Goal: Information Seeking & Learning: Learn about a topic

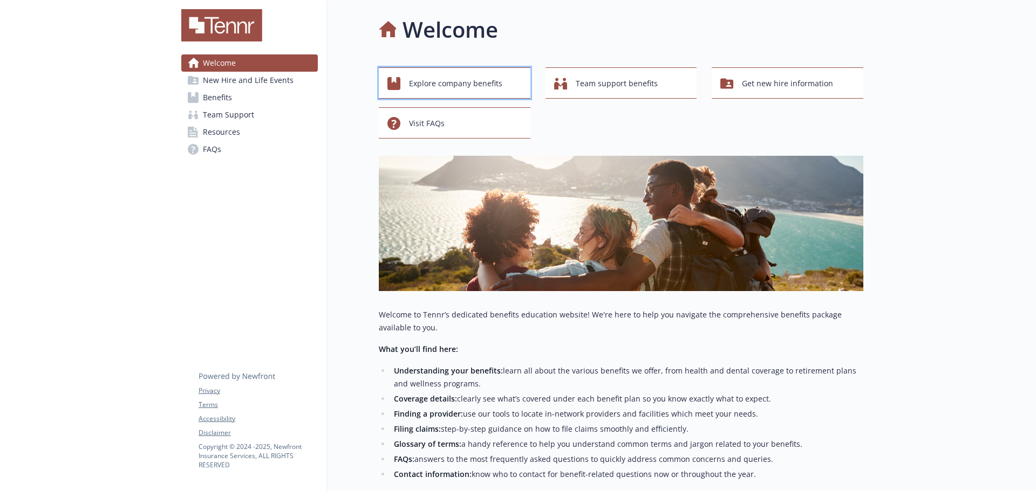
click at [444, 85] on span "Explore company benefits" at bounding box center [455, 83] width 93 height 20
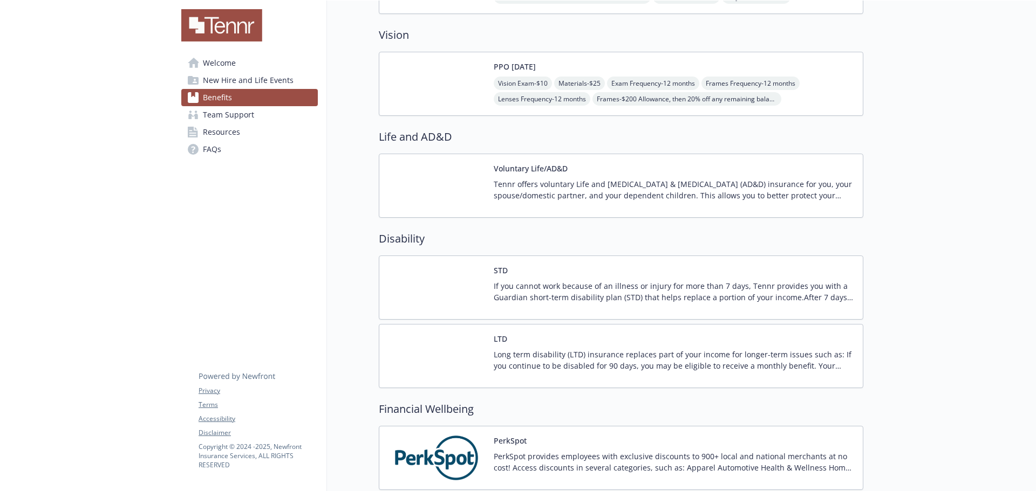
scroll to position [478, 0]
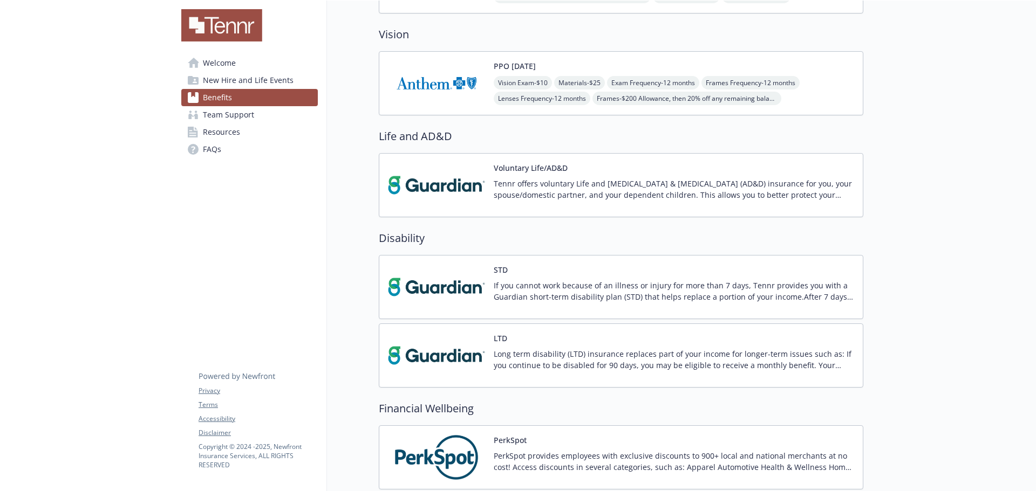
click at [526, 289] on p "If you cannot work because of an illness or injury for more than 7 days, Tennr …" at bounding box center [674, 291] width 360 height 23
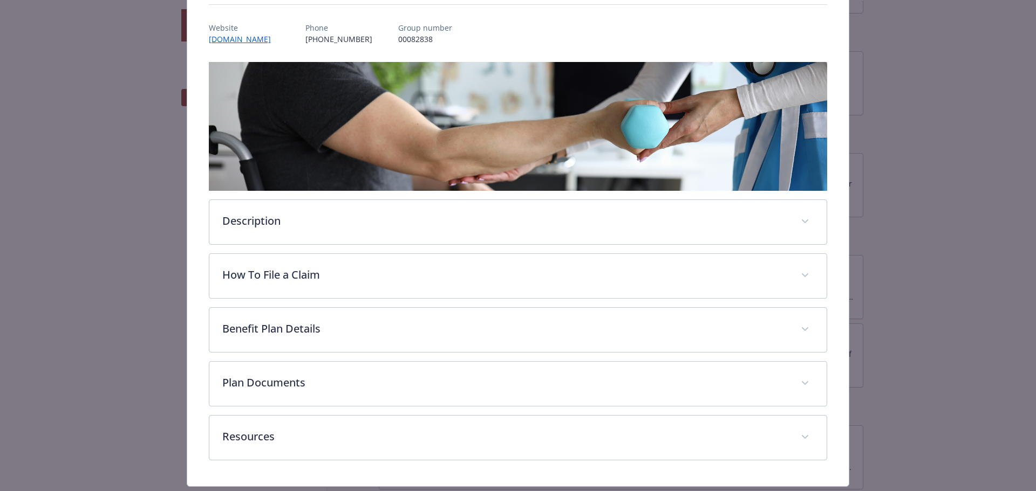
scroll to position [149, 0]
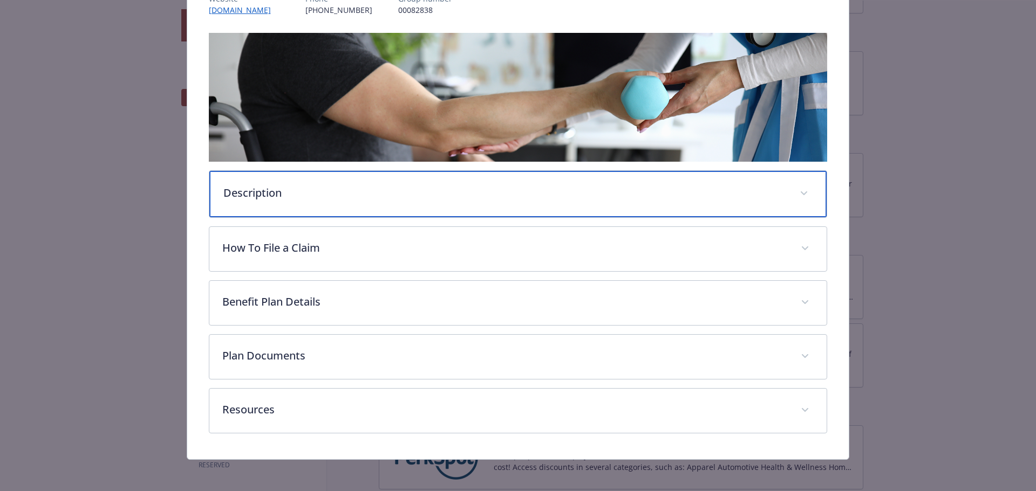
click at [485, 210] on div "Description" at bounding box center [518, 194] width 618 height 46
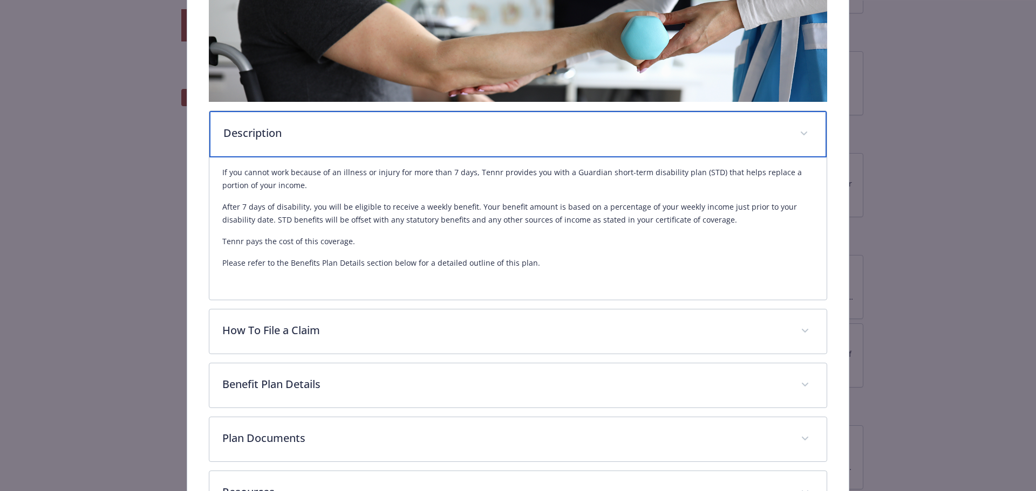
scroll to position [208, 0]
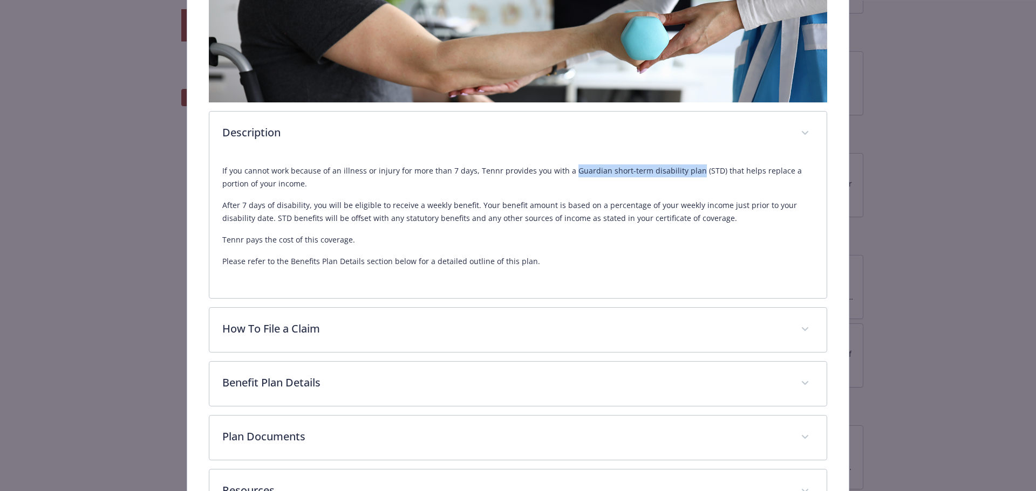
drag, startPoint x: 565, startPoint y: 171, endPoint x: 688, endPoint y: 170, distance: 122.4
click at [688, 170] on p "If you cannot work because of an illness or injury for more than 7 days, Tennr …" at bounding box center [518, 178] width 592 height 26
copy p "Guardian short-term disability plan"
click at [202, 202] on div "STD Website [DOMAIN_NAME] Phone [PHONE_NUMBER] Group number 00082838 Descriptio…" at bounding box center [518, 194] width 662 height 691
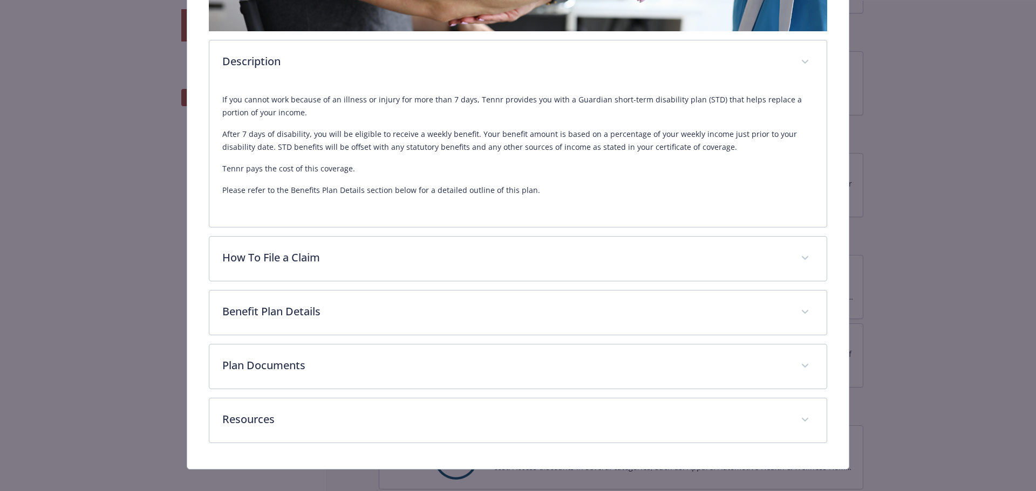
scroll to position [291, 0]
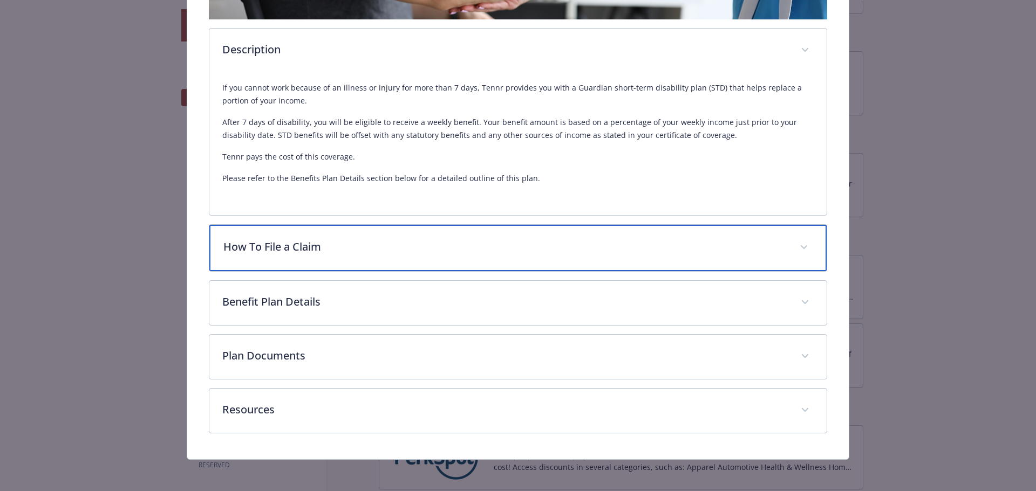
click at [242, 247] on p "How To File a Claim" at bounding box center [505, 247] width 564 height 16
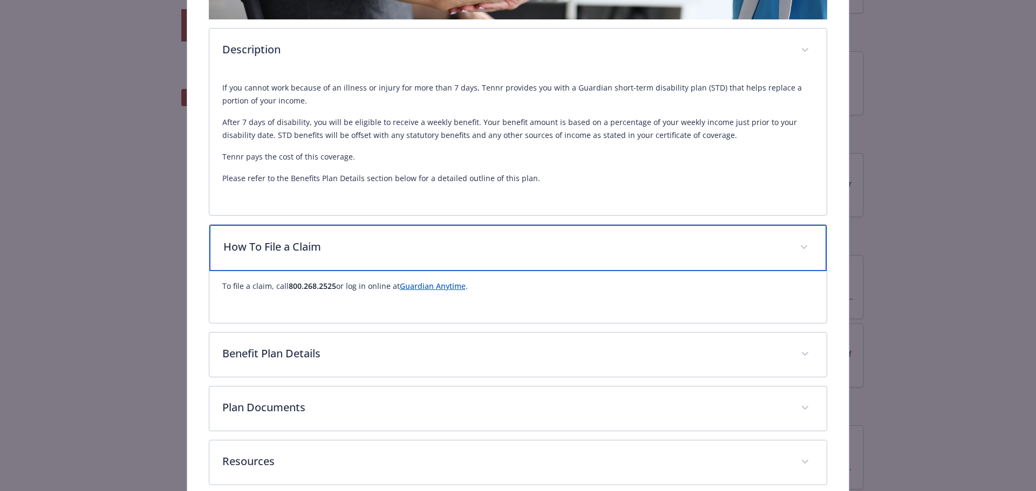
scroll to position [345, 0]
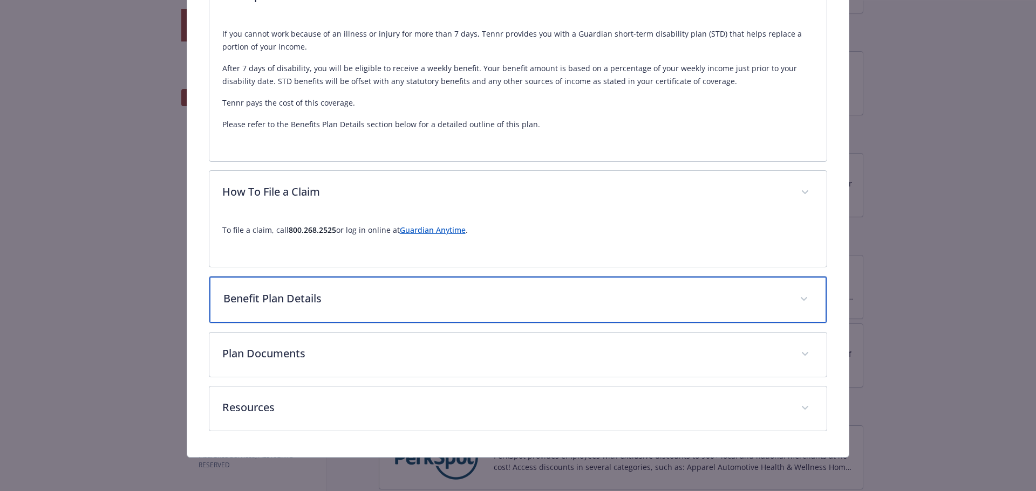
click at [259, 299] on p "Benefit Plan Details" at bounding box center [505, 299] width 564 height 16
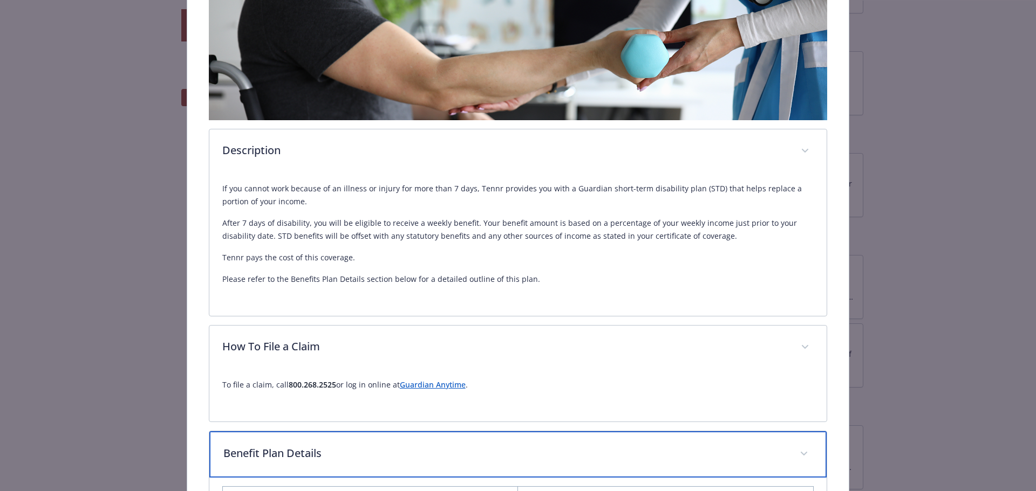
scroll to position [0, 0]
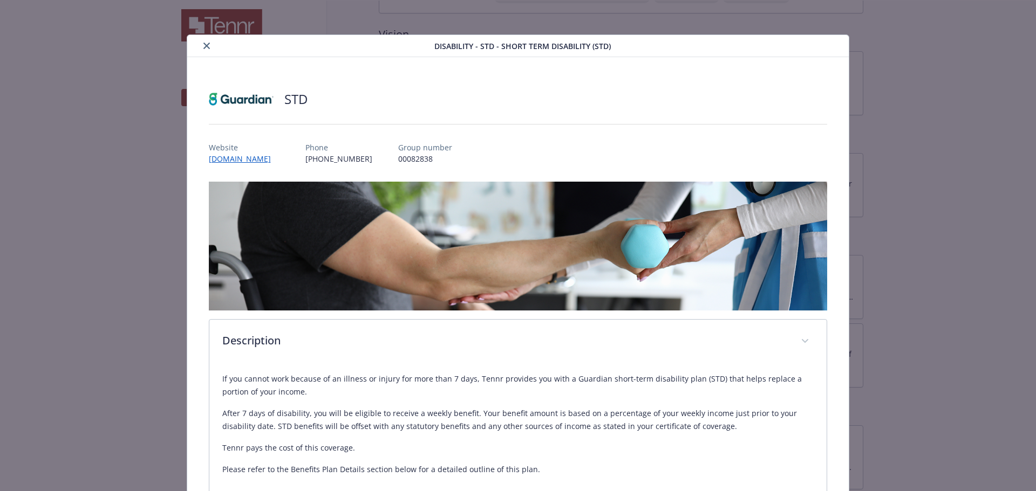
click at [211, 49] on div "details for plan Disability - STD - Short Term Disability (STD)" at bounding box center [312, 45] width 243 height 13
click at [207, 47] on icon "close" at bounding box center [206, 46] width 6 height 6
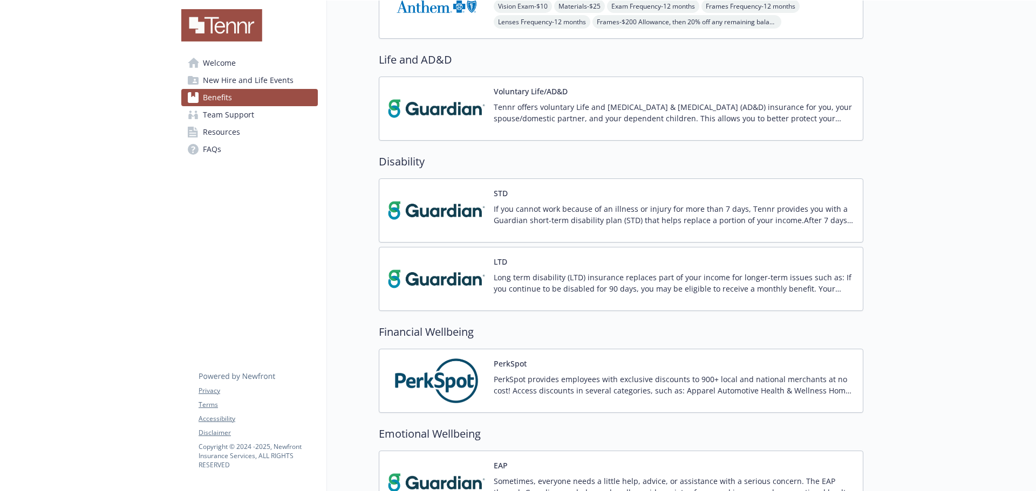
scroll to position [665, 0]
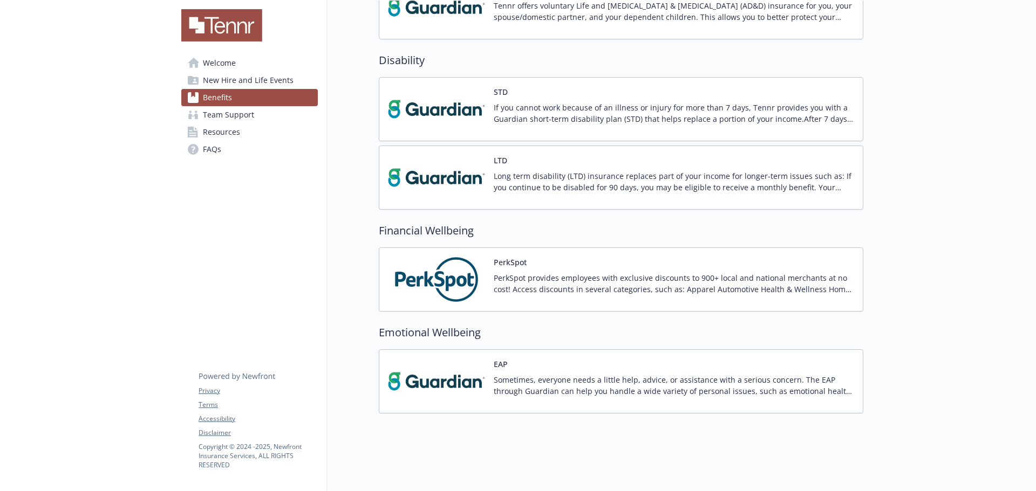
click at [490, 281] on div "PerkSpot PerkSpot provides employees with exclusive discounts to 900+ local and…" at bounding box center [621, 280] width 466 height 46
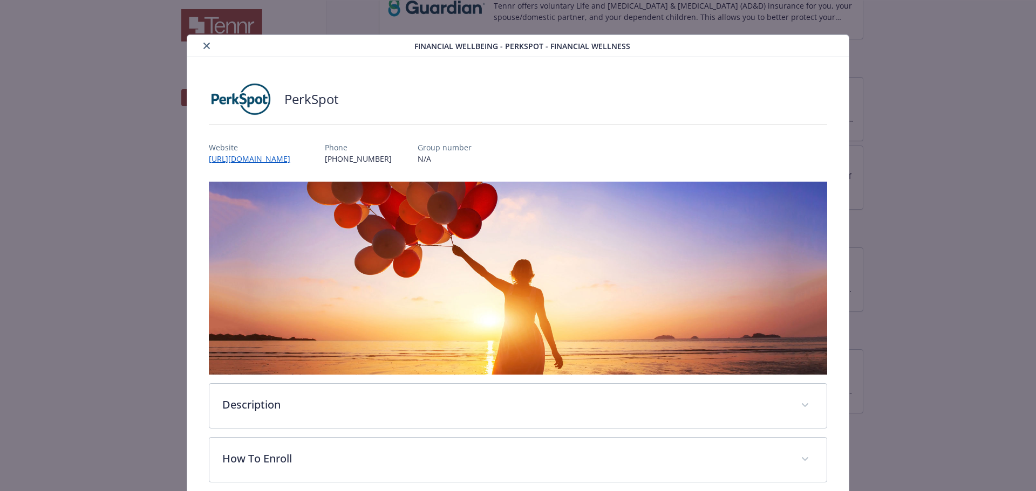
scroll to position [105, 0]
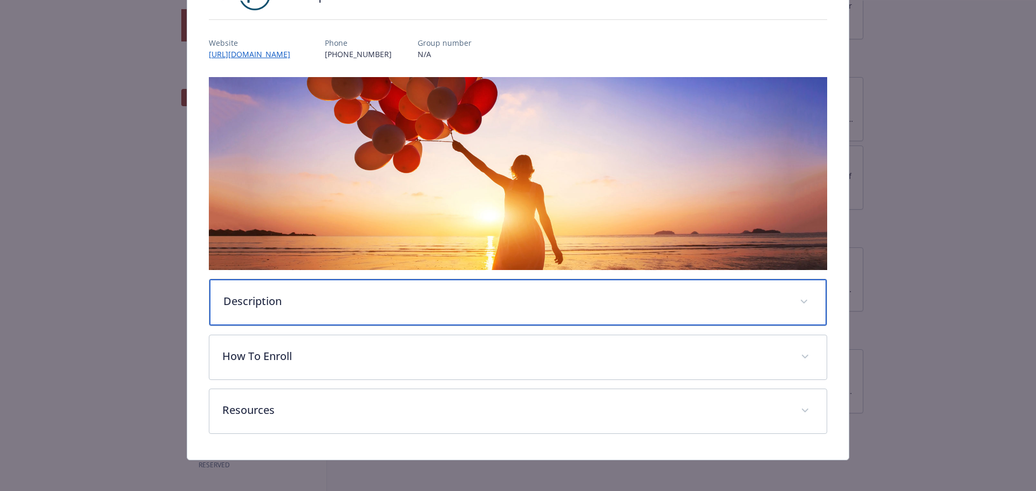
click at [355, 307] on div "Description" at bounding box center [518, 302] width 618 height 46
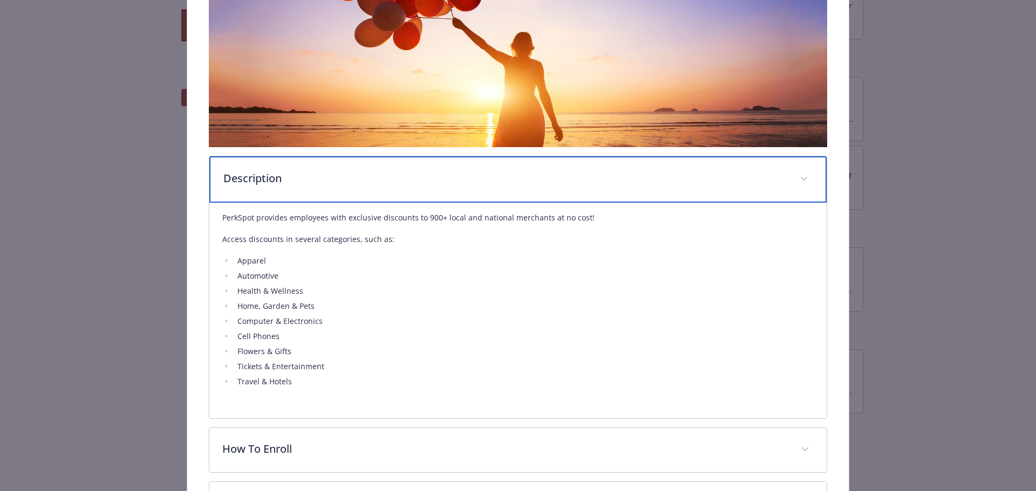
scroll to position [323, 0]
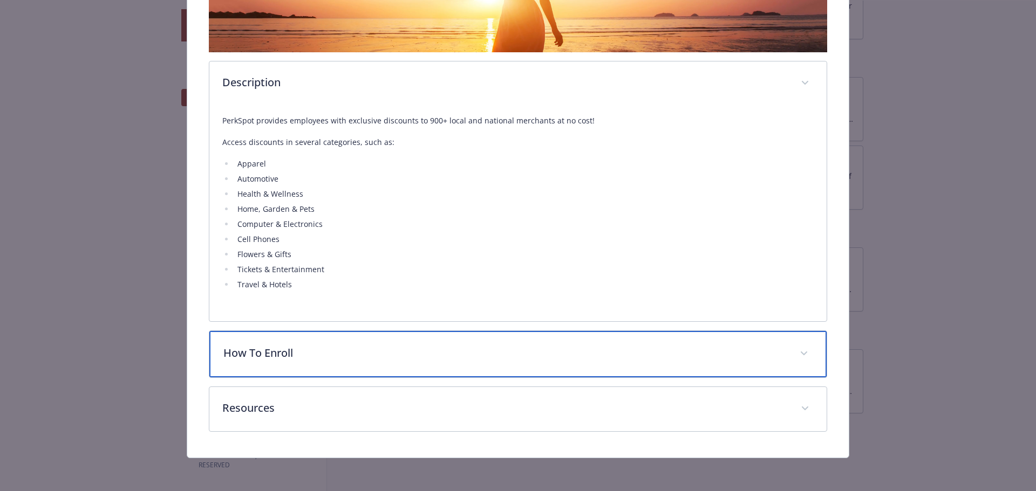
click at [313, 356] on p "How To Enroll" at bounding box center [505, 353] width 564 height 16
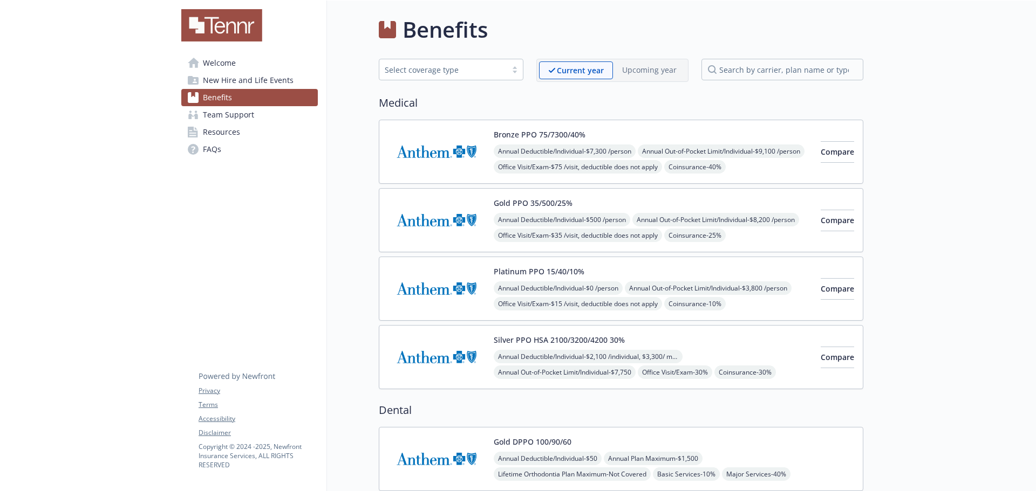
click at [226, 60] on span "Welcome" at bounding box center [219, 62] width 33 height 17
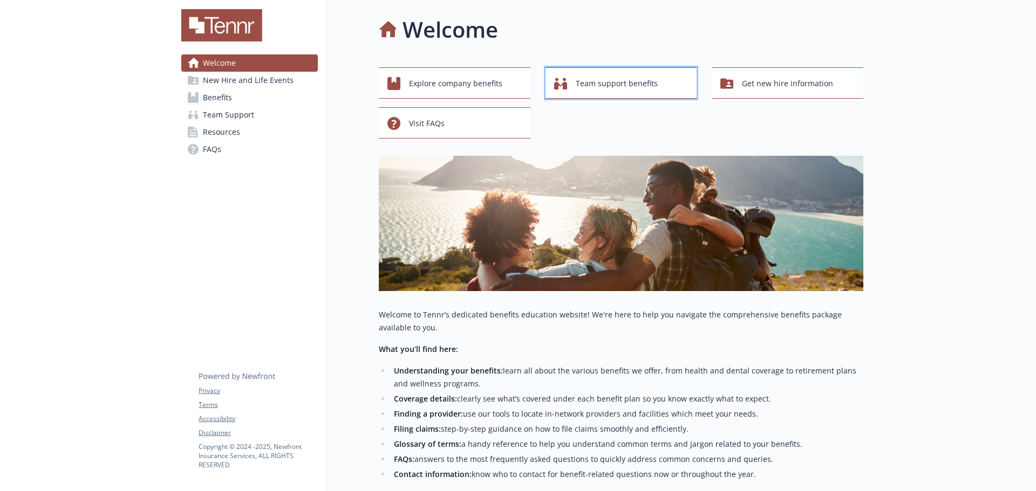
click at [608, 81] on span "Team support benefits" at bounding box center [617, 83] width 82 height 20
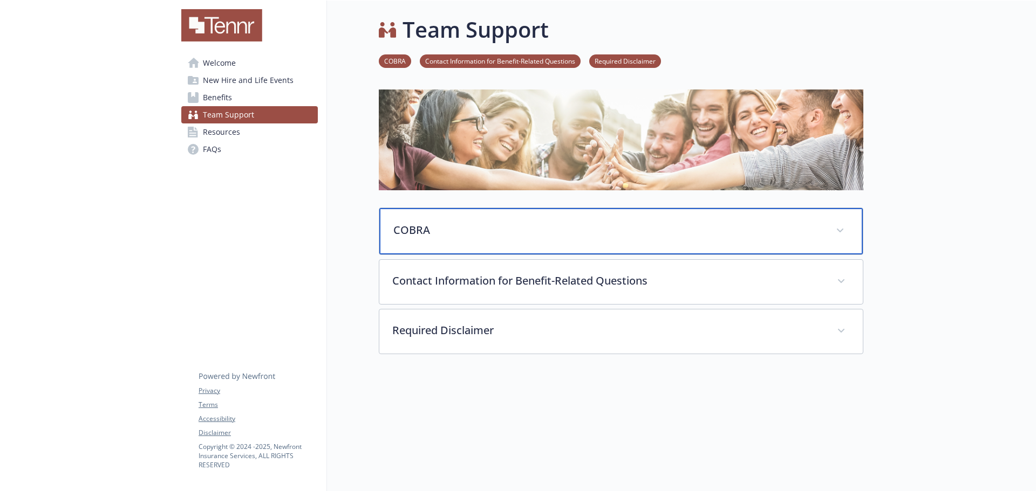
click at [507, 238] on div "COBRA" at bounding box center [620, 231] width 483 height 46
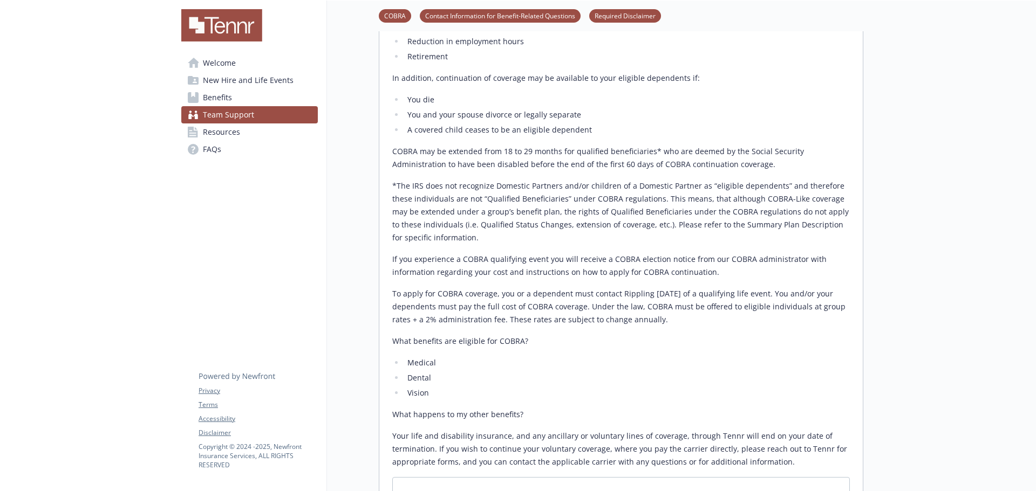
scroll to position [304, 0]
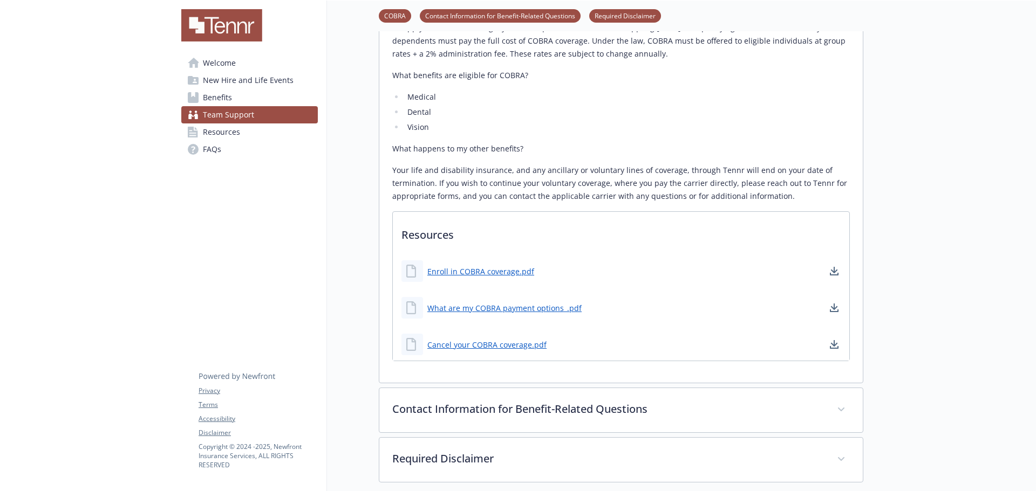
click at [355, 252] on div "Team Support COBRA Contact Information for Benefit-Related Questions Required D…" at bounding box center [595, 31] width 536 height 1197
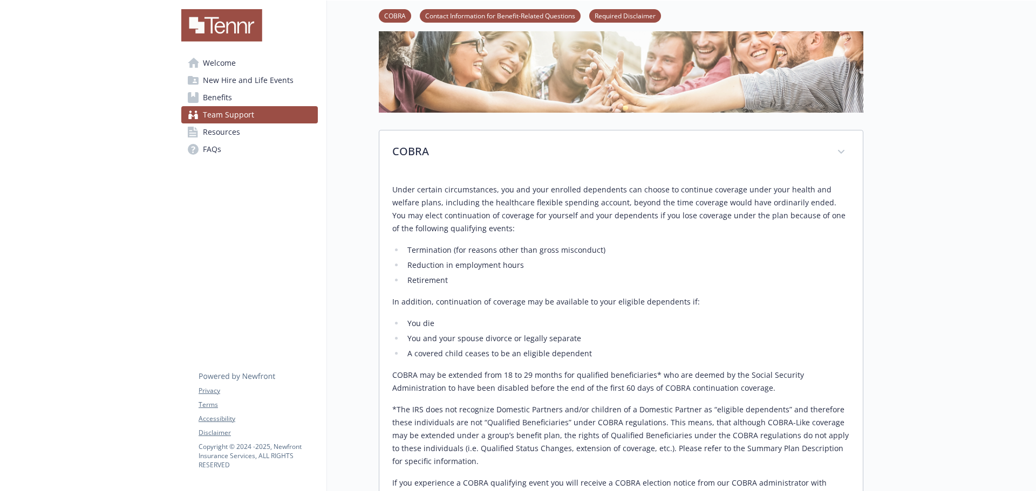
scroll to position [0, 0]
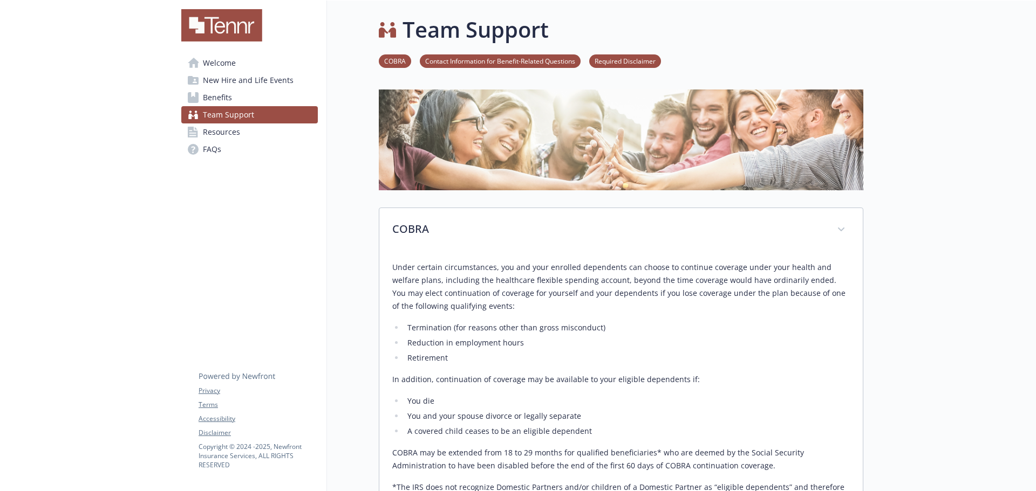
click at [240, 68] on link "Welcome" at bounding box center [249, 62] width 136 height 17
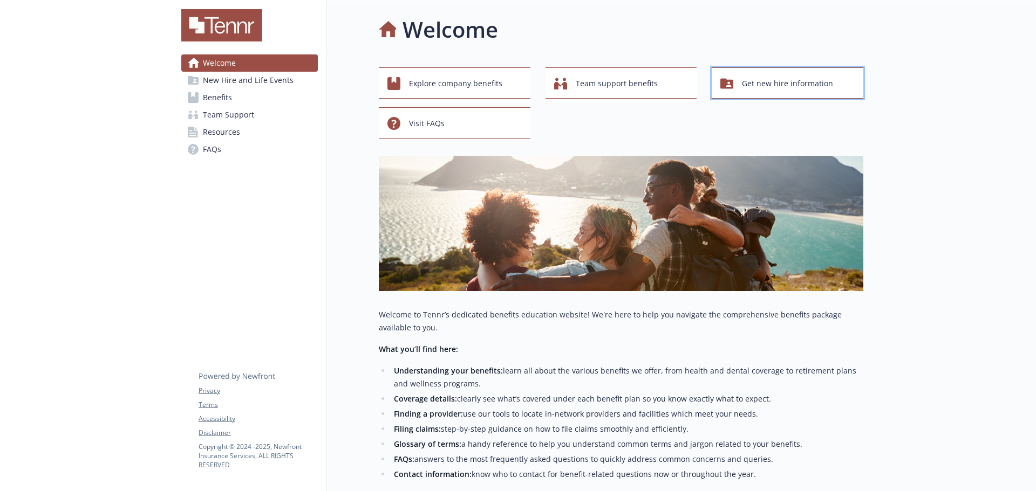
click at [799, 86] on span "Get new hire information" at bounding box center [787, 83] width 91 height 20
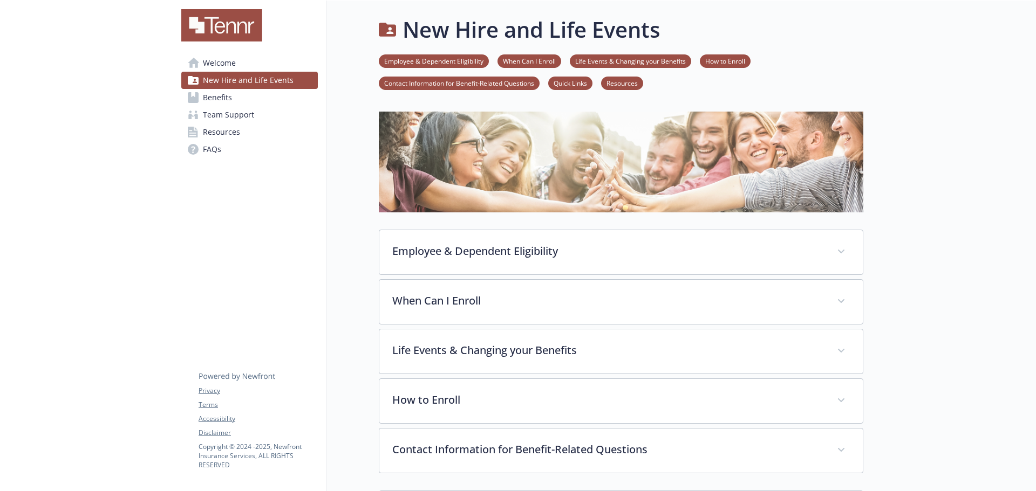
click at [225, 59] on span "Welcome" at bounding box center [219, 62] width 33 height 17
